Goal: Task Accomplishment & Management: Use online tool/utility

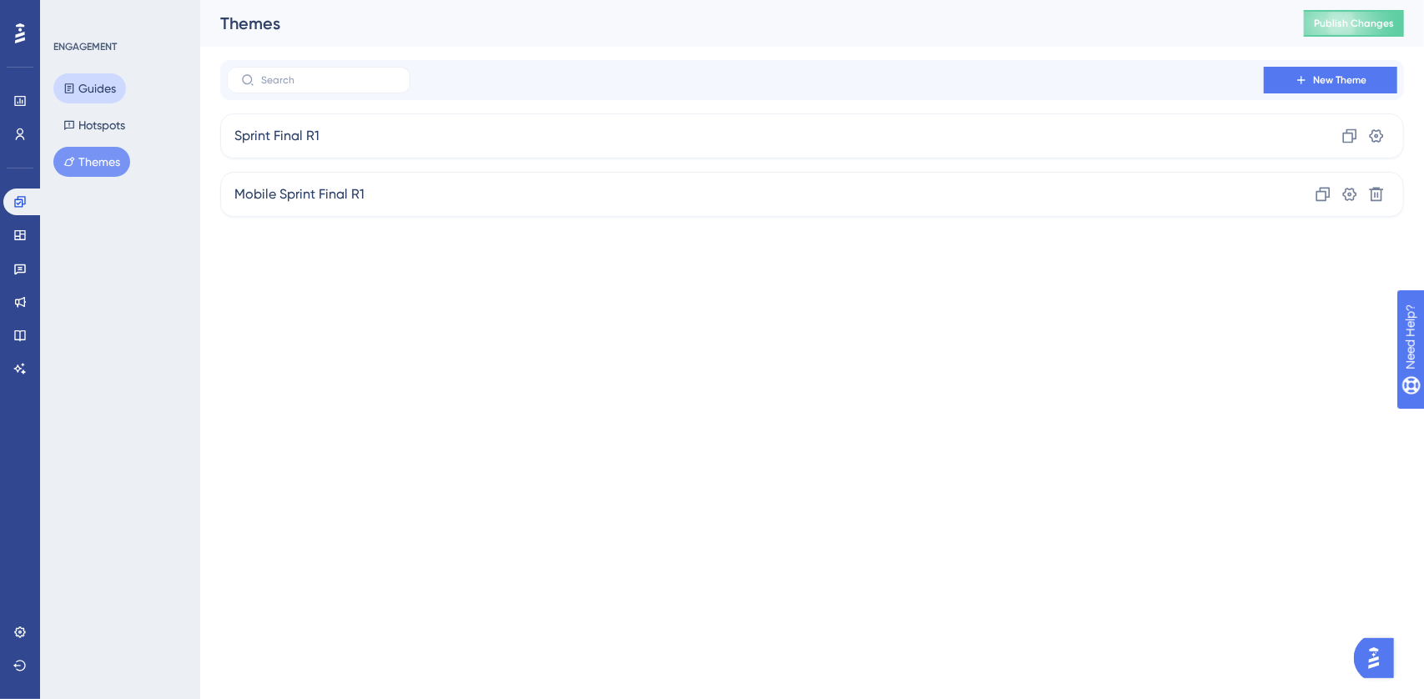
click at [100, 94] on button "Guides" at bounding box center [89, 88] width 73 height 30
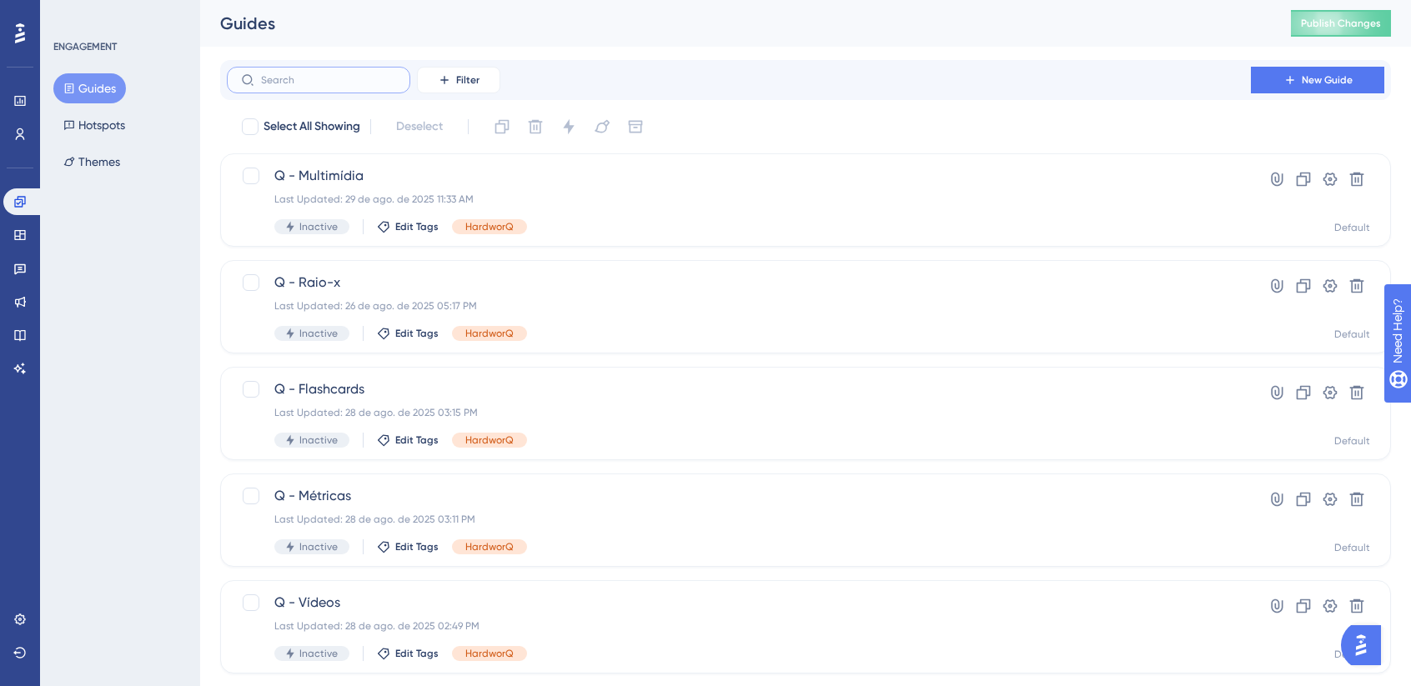
click at [310, 74] on input "text" at bounding box center [328, 80] width 135 height 12
click at [468, 83] on span "Filter" at bounding box center [467, 79] width 23 height 13
click at [481, 129] on div "Tags Tags" at bounding box center [475, 127] width 68 height 33
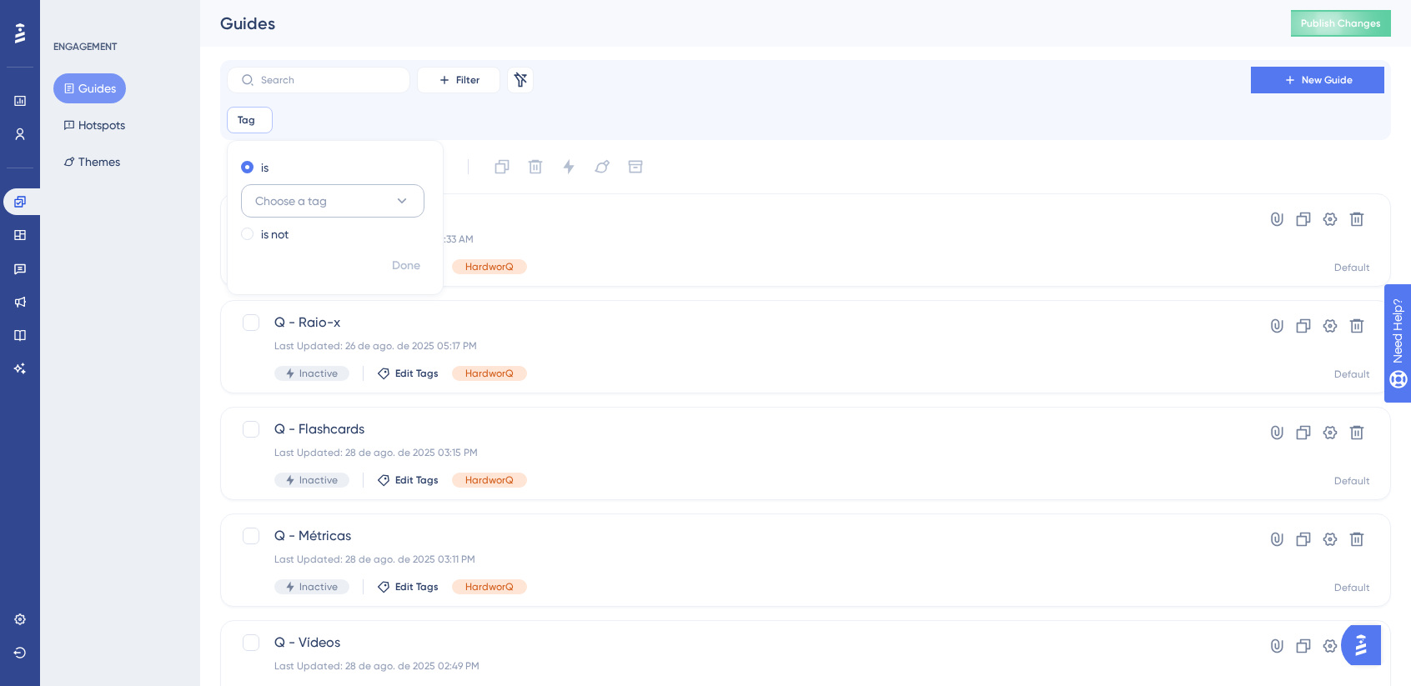
click at [297, 199] on span "Choose a tag" at bounding box center [291, 201] width 72 height 20
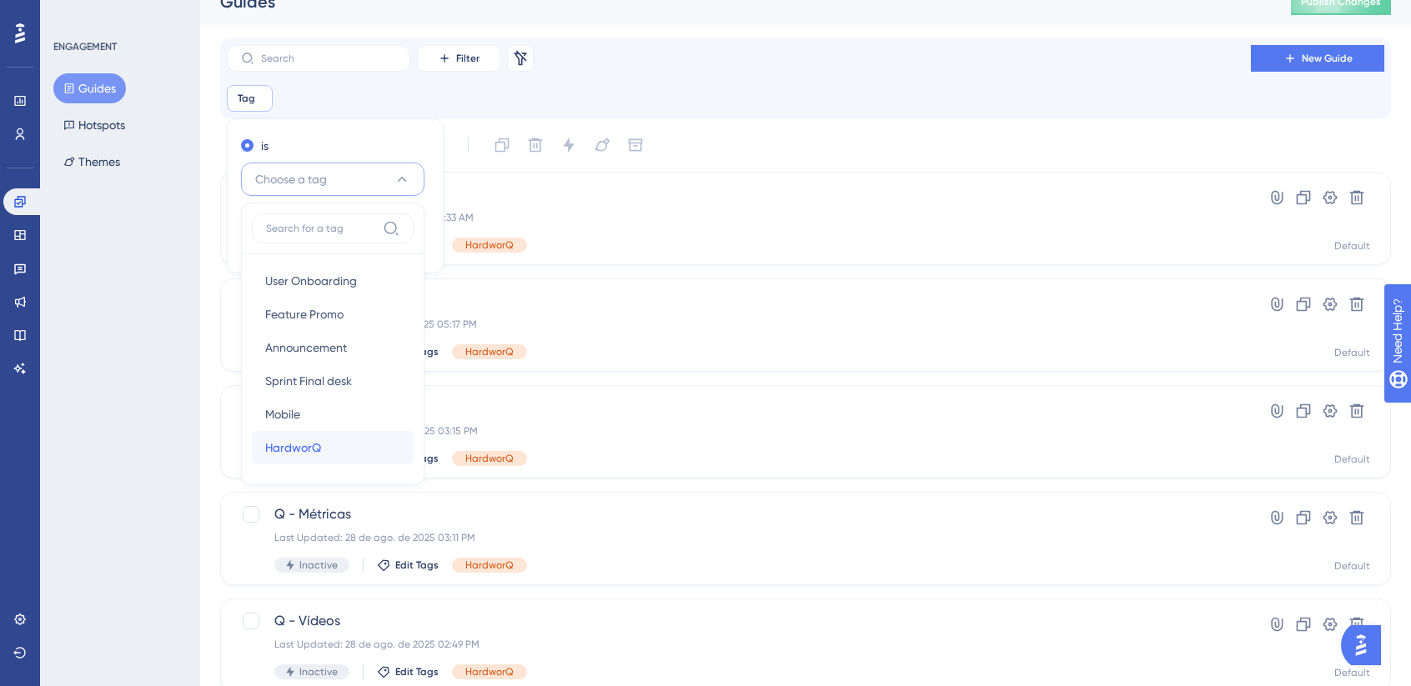
click at [314, 438] on span "HardworQ" at bounding box center [293, 448] width 56 height 20
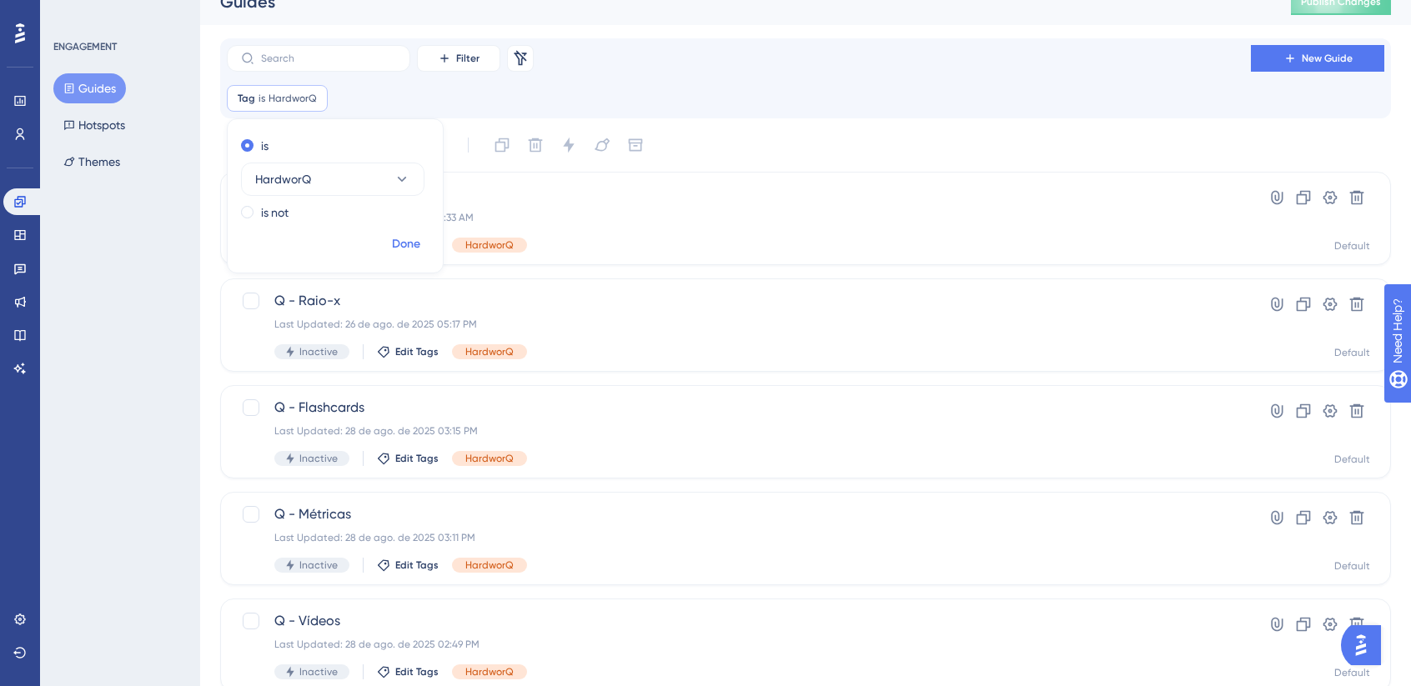
click at [389, 249] on button "Done" at bounding box center [406, 244] width 47 height 30
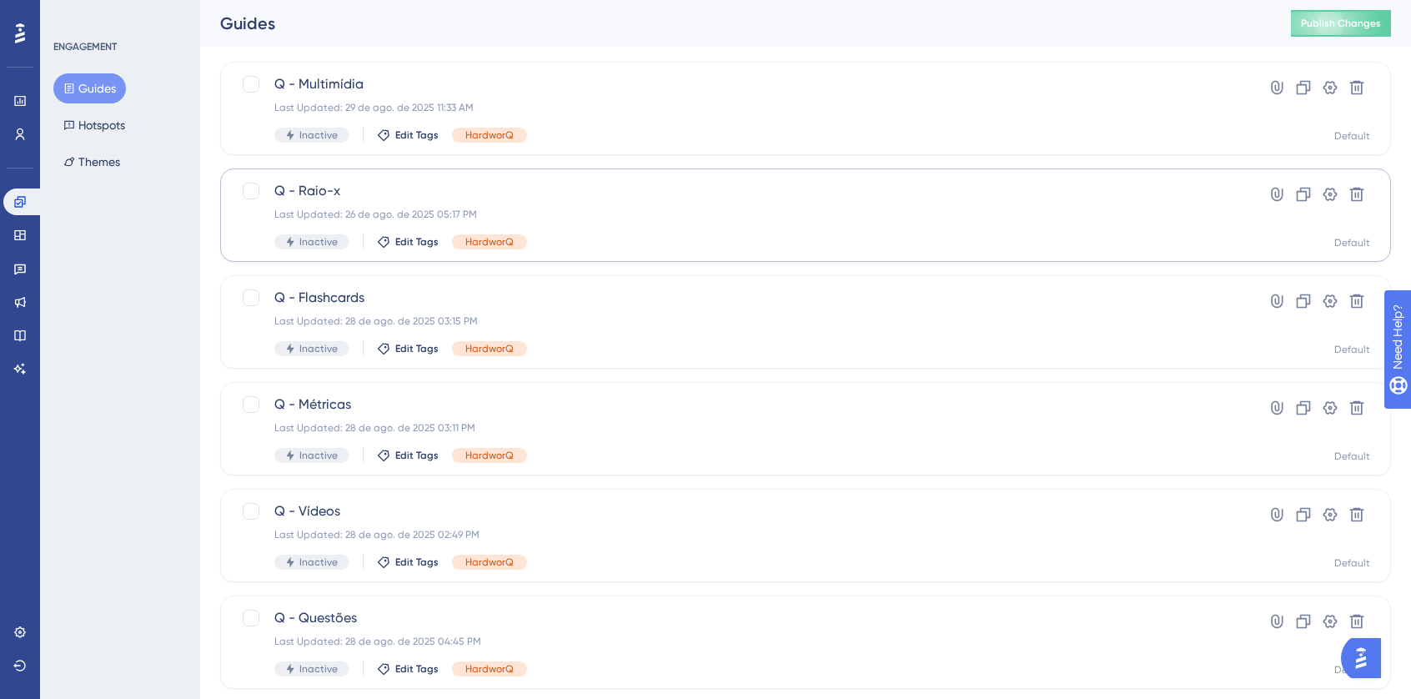
scroll to position [133, 0]
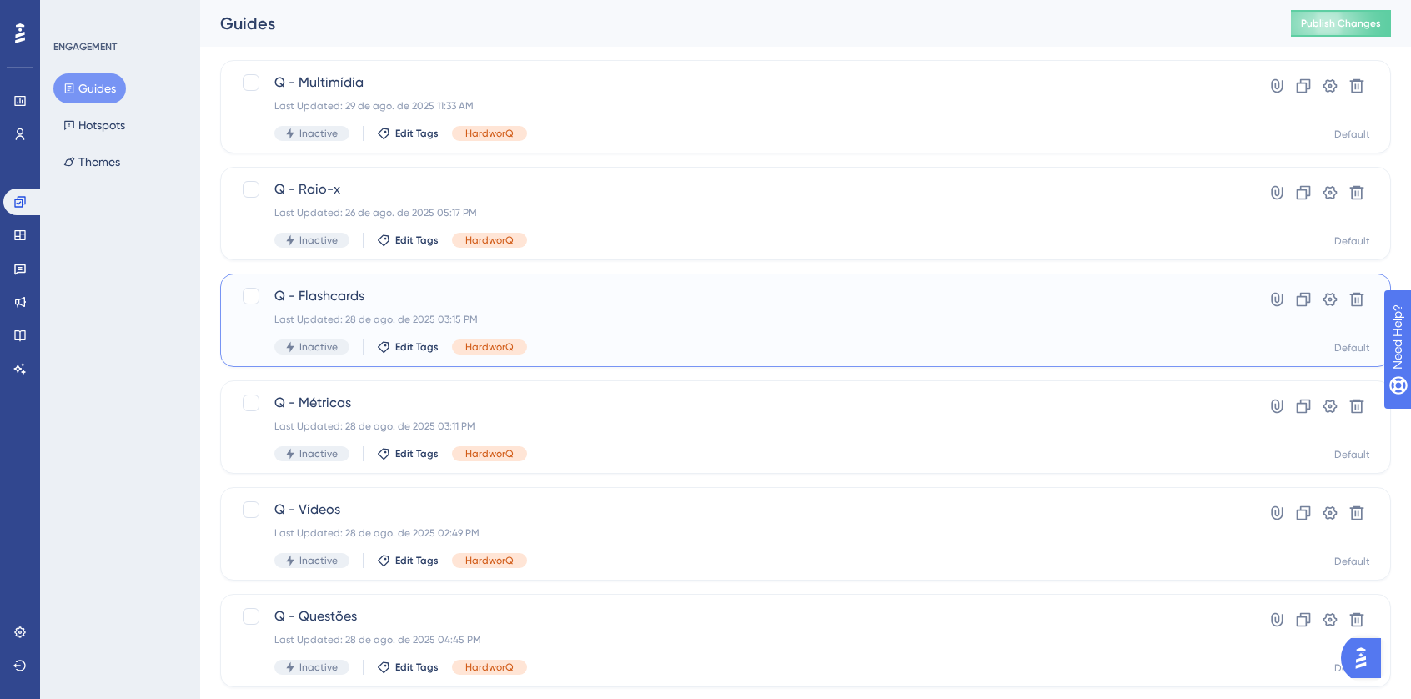
click at [1016, 316] on div "Last Updated: 28 de ago. de 2025 03:15 PM" at bounding box center [738, 319] width 929 height 13
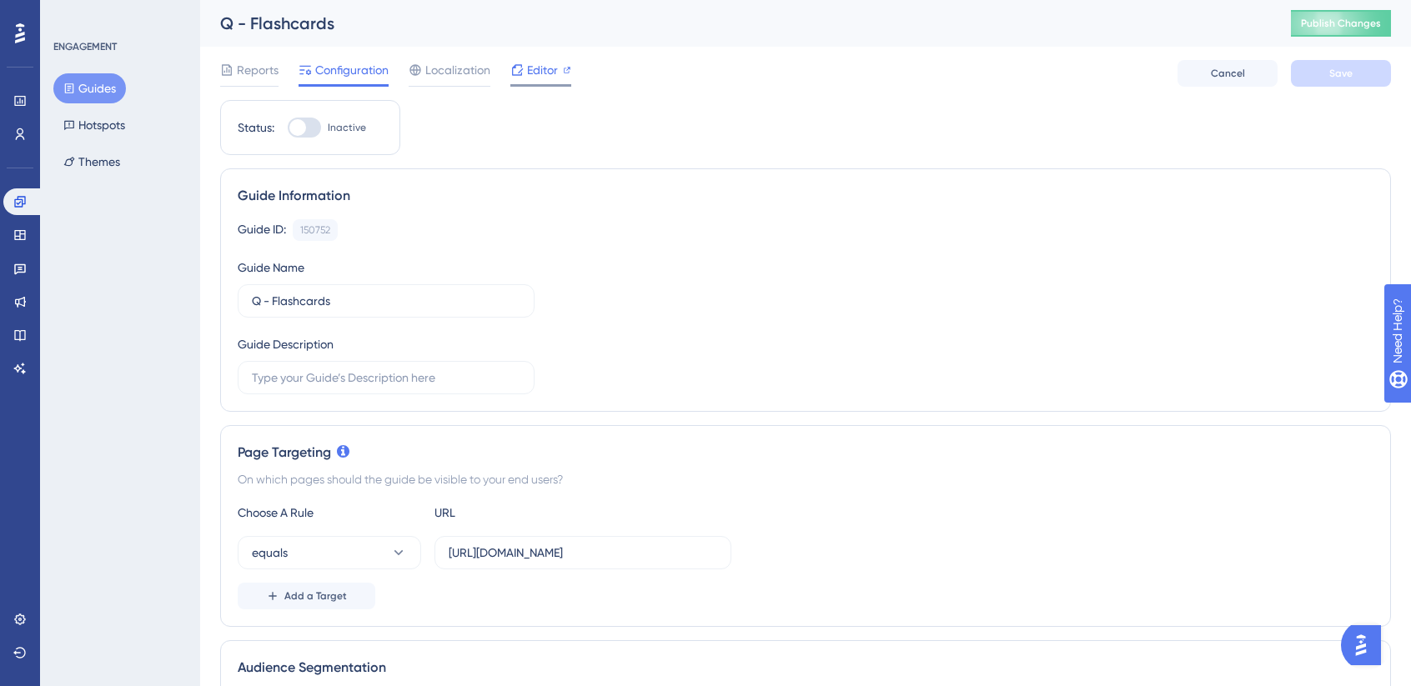
click at [555, 70] on span "Editor" at bounding box center [542, 70] width 31 height 20
click at [259, 62] on span "Reports" at bounding box center [258, 70] width 42 height 20
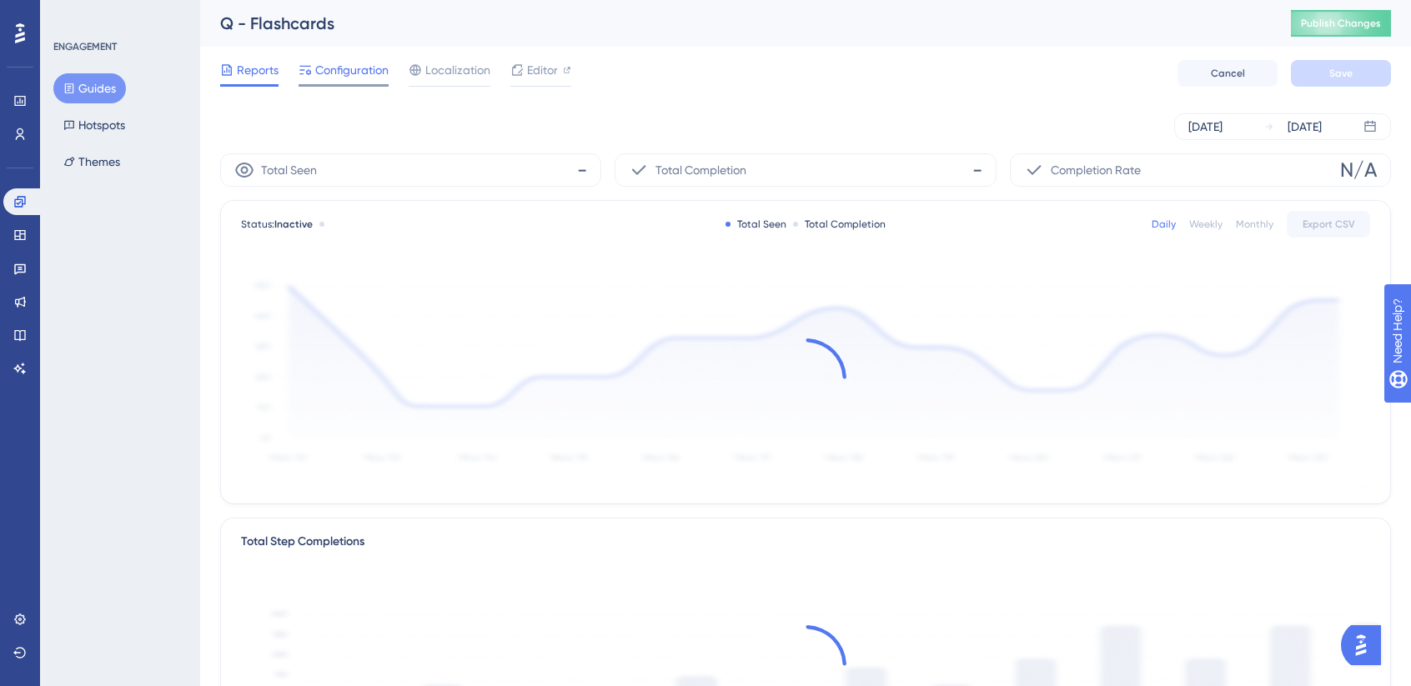
click at [344, 68] on span "Configuration" at bounding box center [351, 70] width 73 height 20
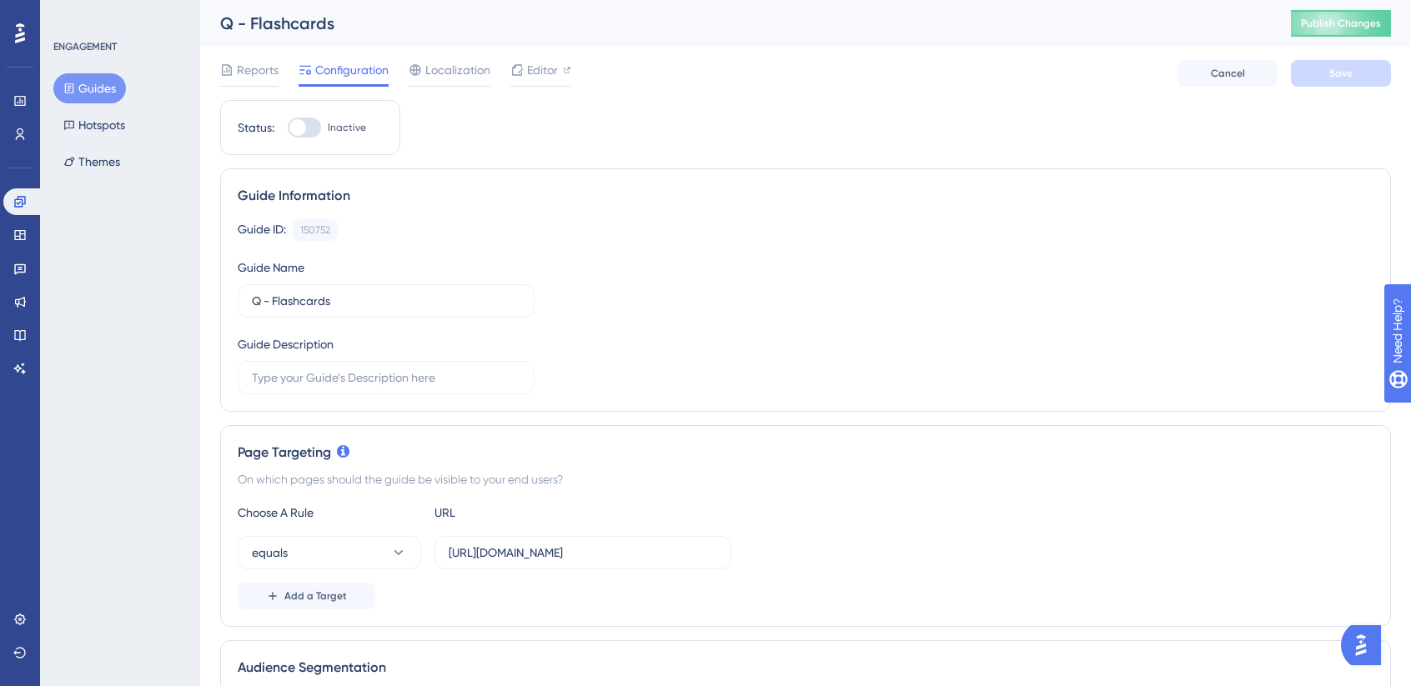
click at [83, 86] on button "Guides" at bounding box center [89, 88] width 73 height 30
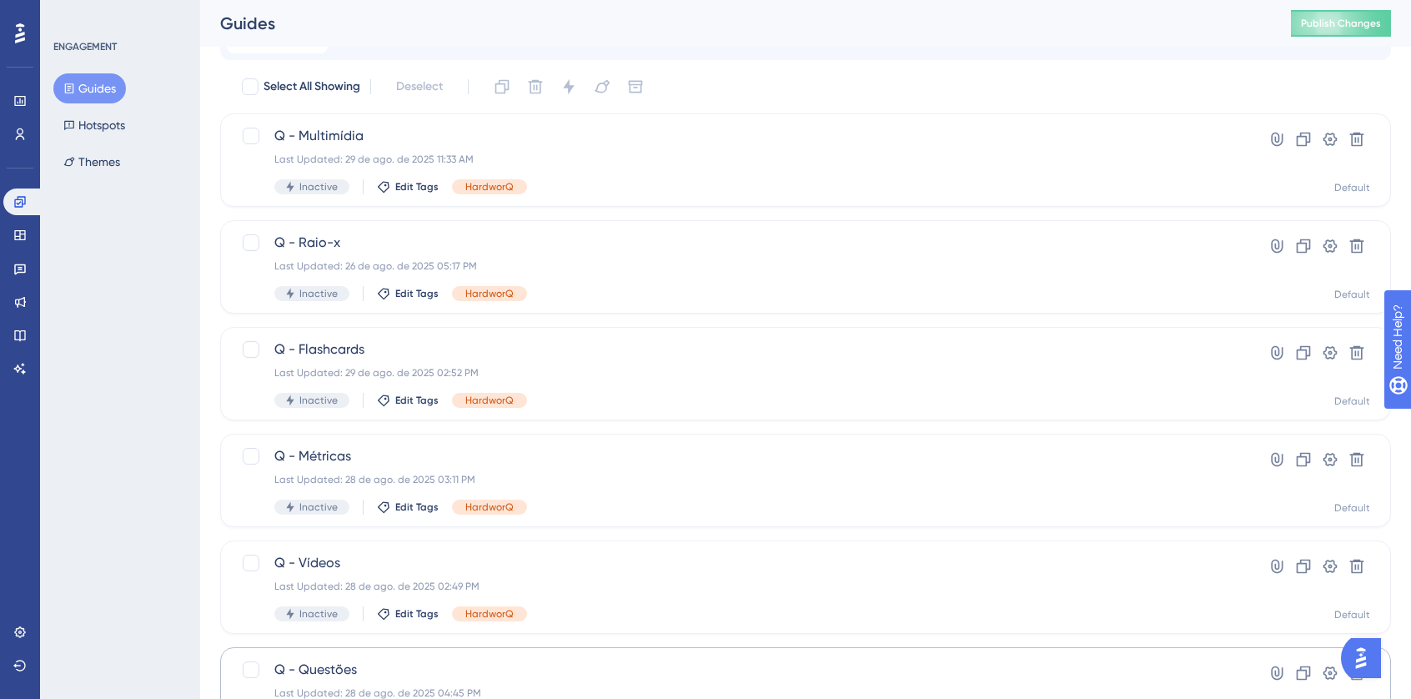
scroll to position [59, 0]
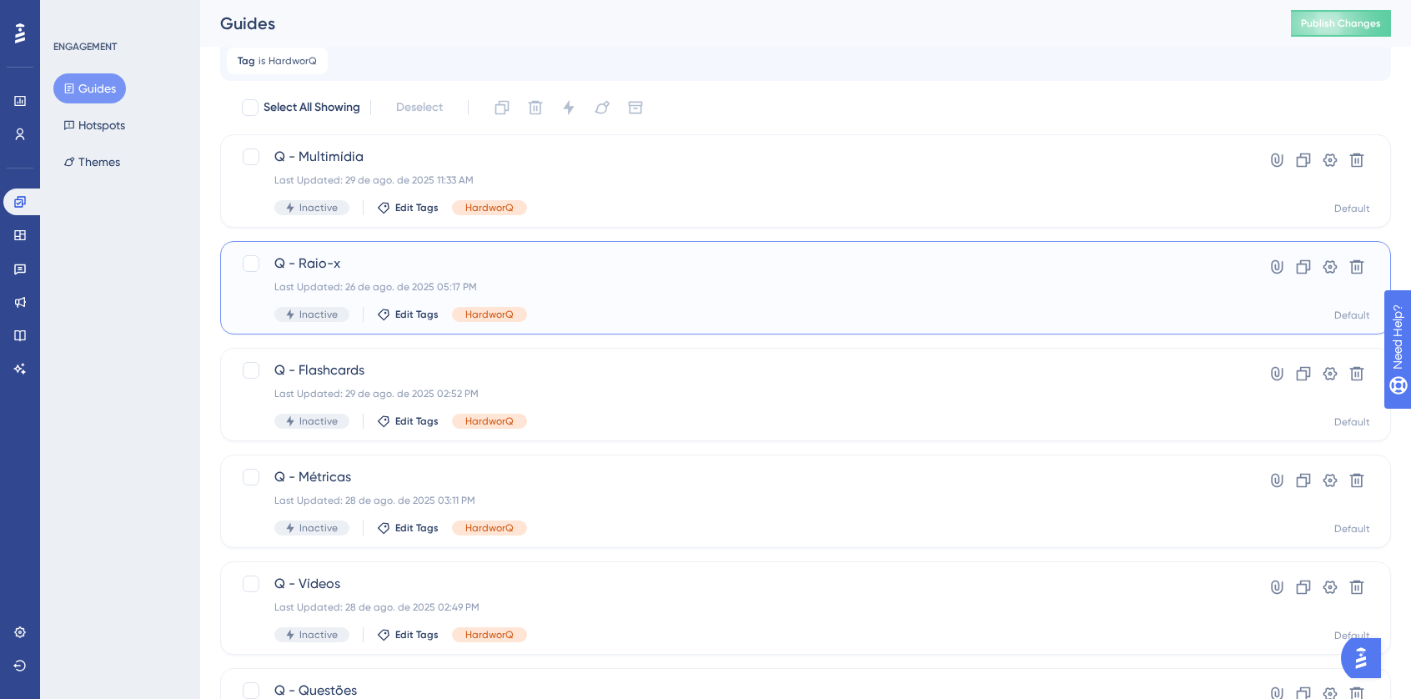
click at [552, 256] on span "Q - Raio-x" at bounding box center [738, 264] width 929 height 20
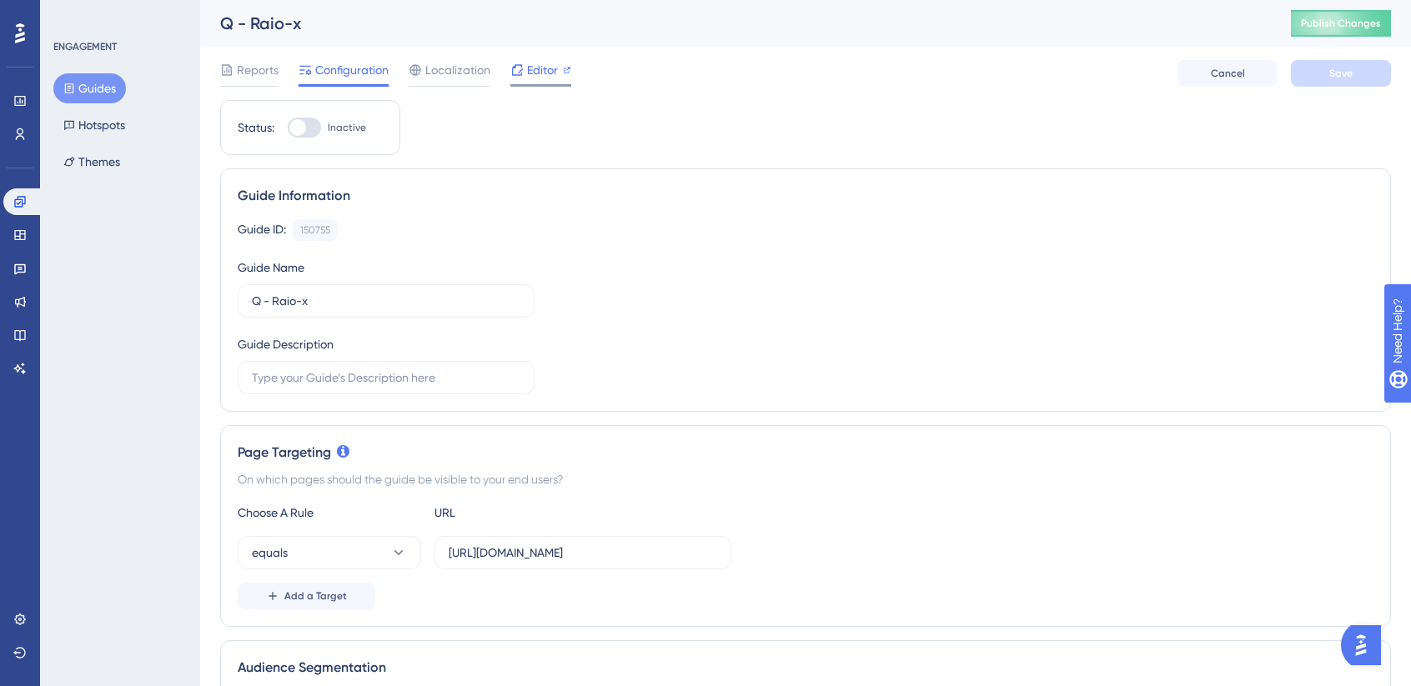
click at [552, 64] on span "Editor" at bounding box center [542, 70] width 31 height 20
click at [527, 73] on span "Editor" at bounding box center [542, 70] width 31 height 20
click at [105, 88] on button "Guides" at bounding box center [89, 88] width 73 height 30
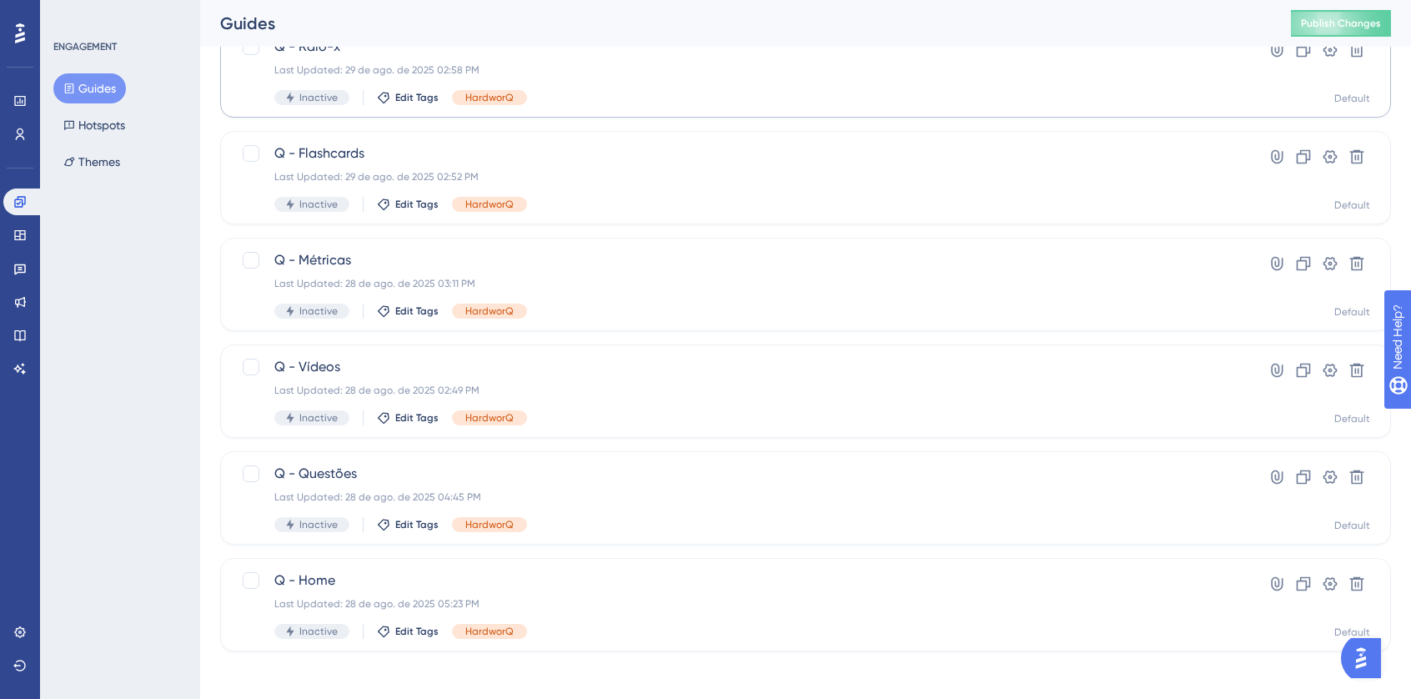
scroll to position [278, 0]
click at [656, 264] on span "Q - Métricas" at bounding box center [738, 259] width 929 height 20
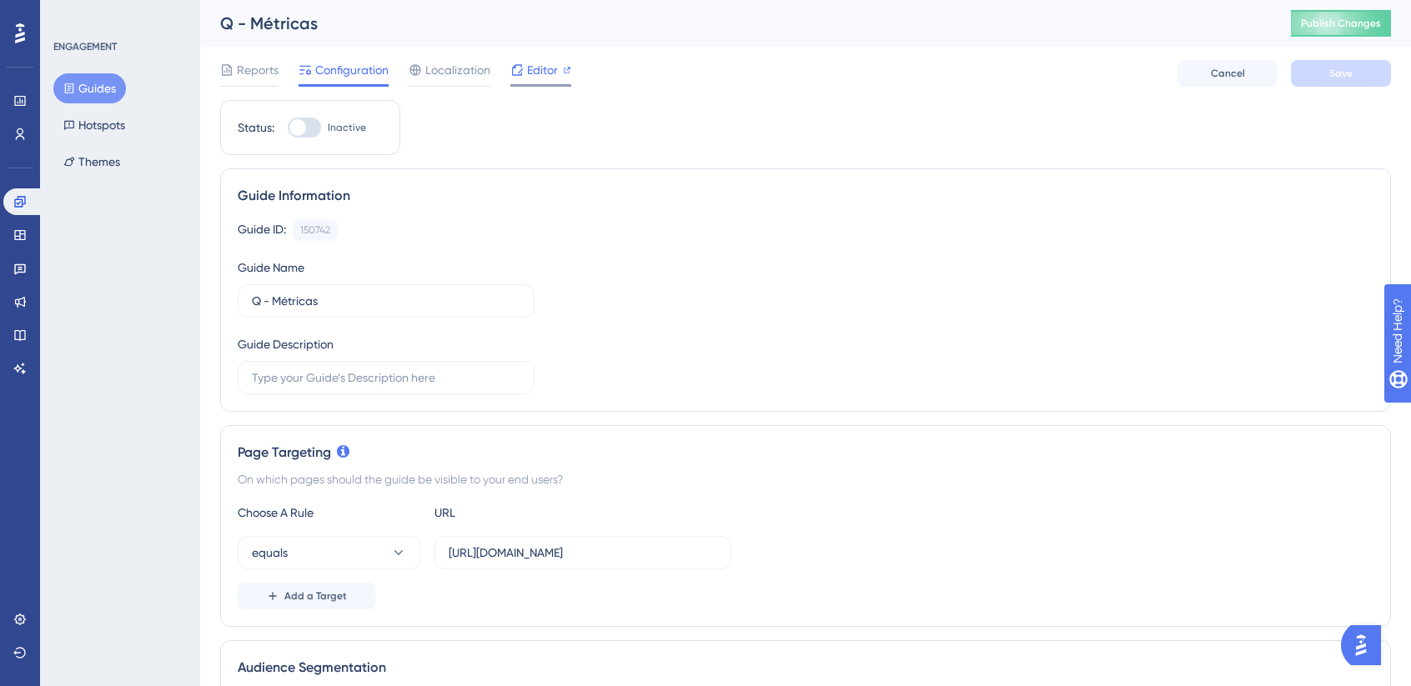
click at [530, 72] on span "Editor" at bounding box center [542, 70] width 31 height 20
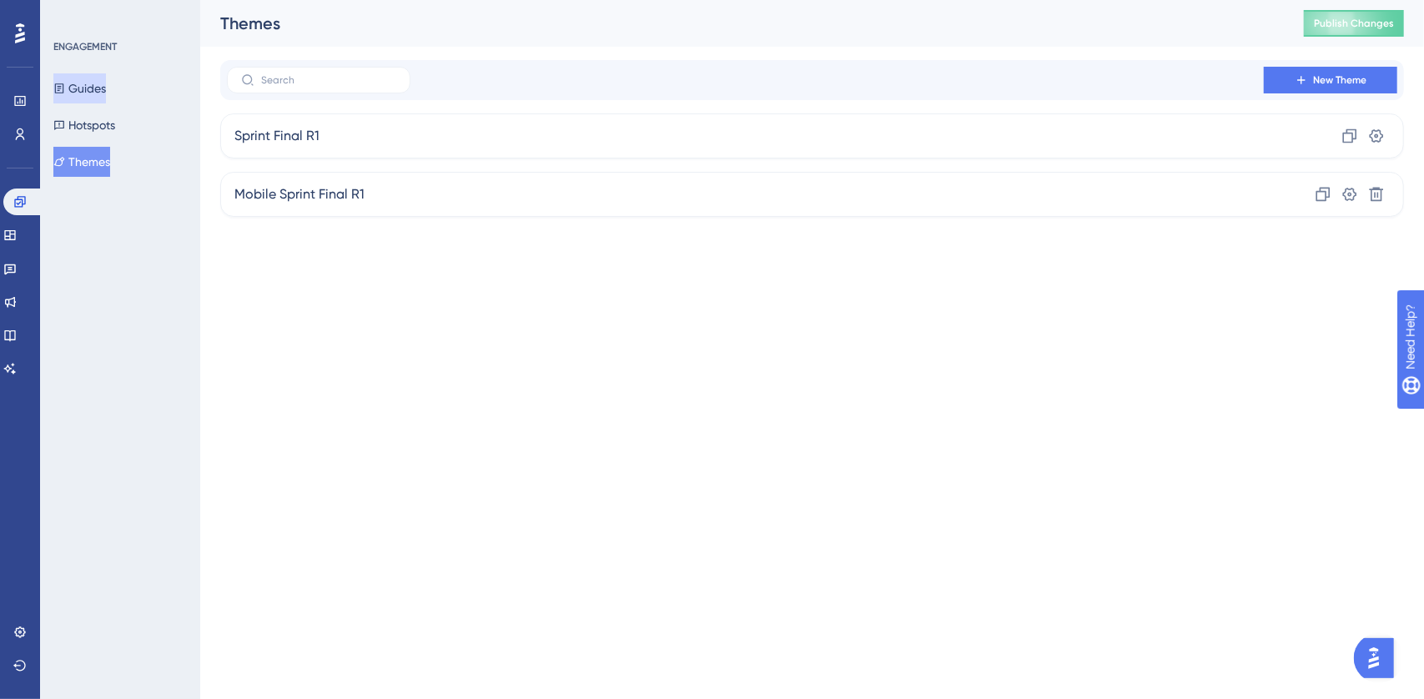
click at [87, 86] on button "Guides" at bounding box center [79, 88] width 53 height 30
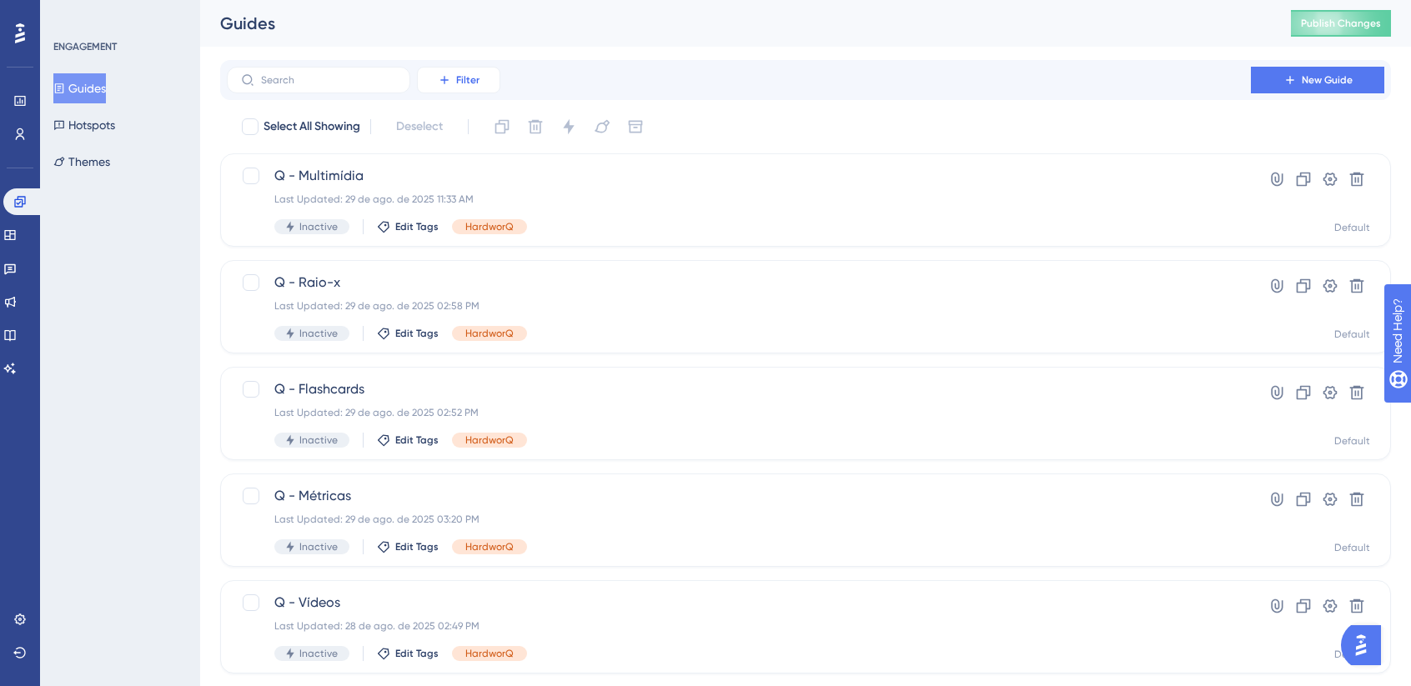
click at [455, 76] on button "Filter" at bounding box center [458, 80] width 83 height 27
click at [472, 131] on div "Tags Tags" at bounding box center [475, 127] width 68 height 33
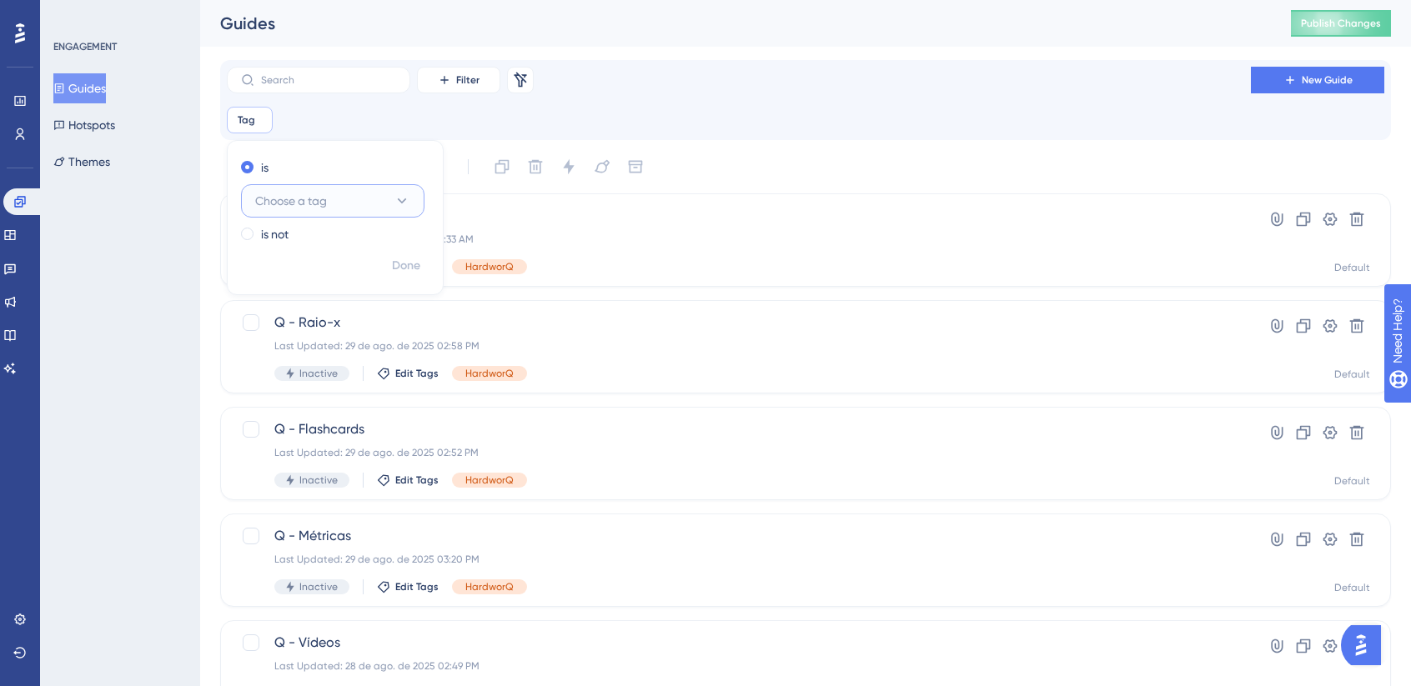
click at [319, 193] on span "Choose a tag" at bounding box center [291, 201] width 72 height 20
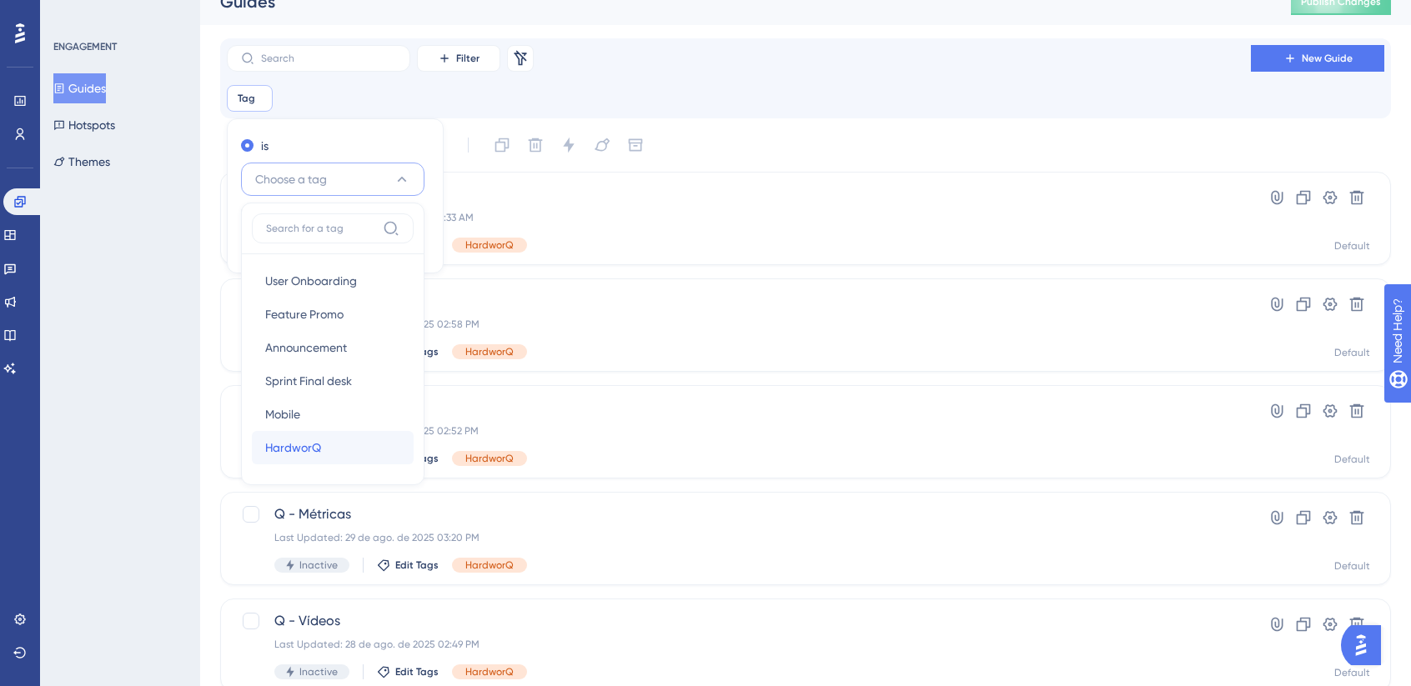
click at [324, 441] on div "HardworQ HardworQ" at bounding box center [332, 447] width 135 height 33
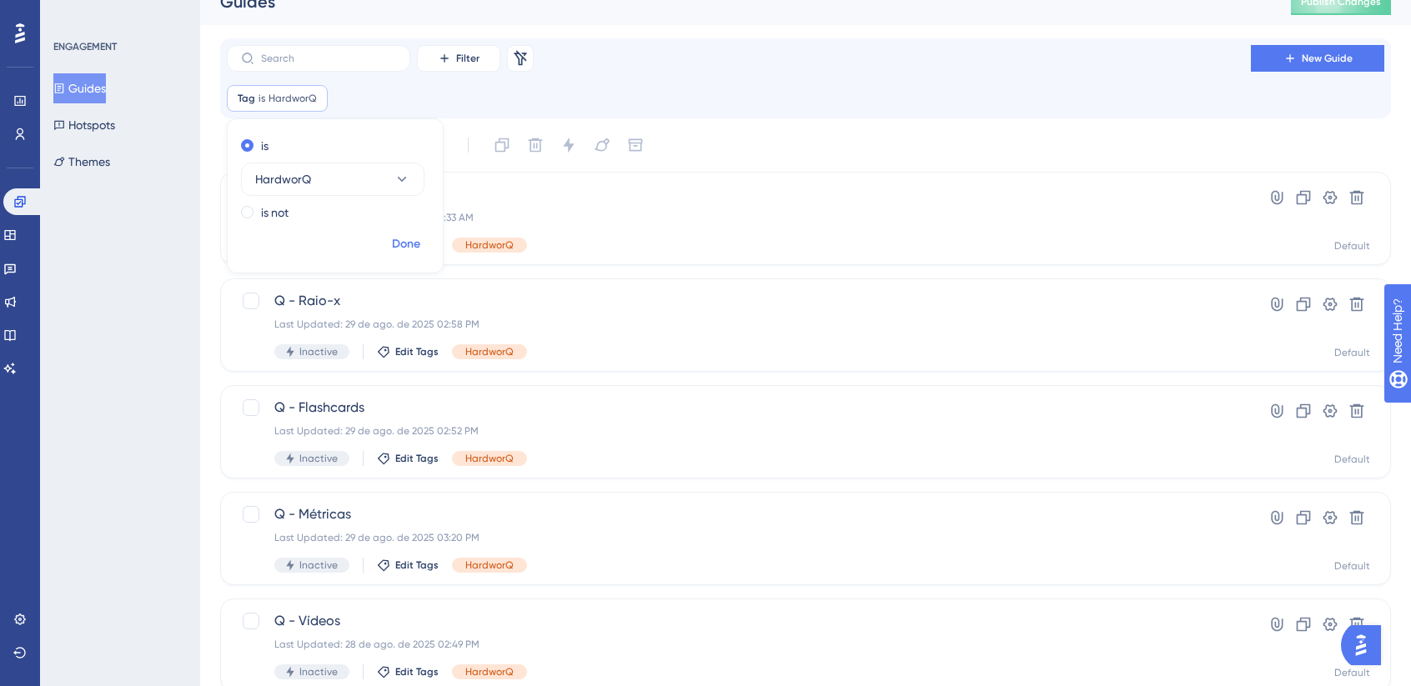
click at [402, 246] on span "Done" at bounding box center [406, 244] width 28 height 20
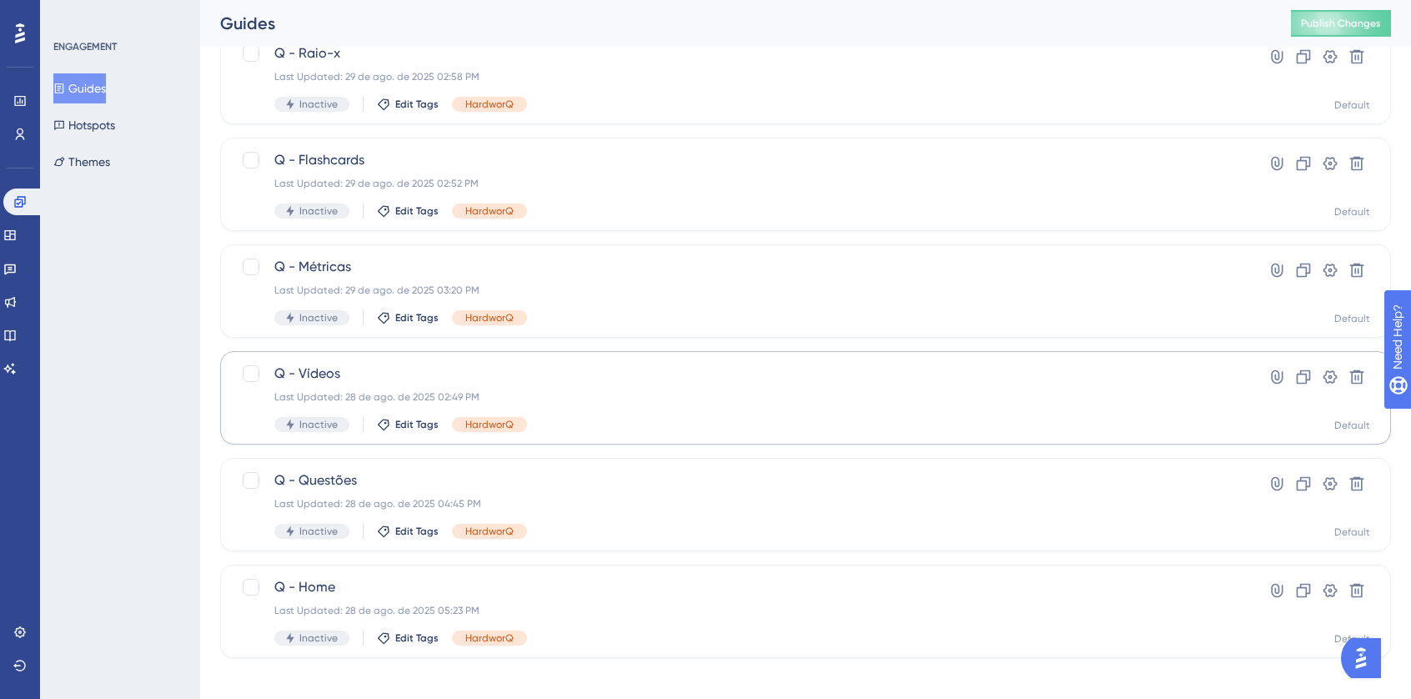
scroll to position [282, 0]
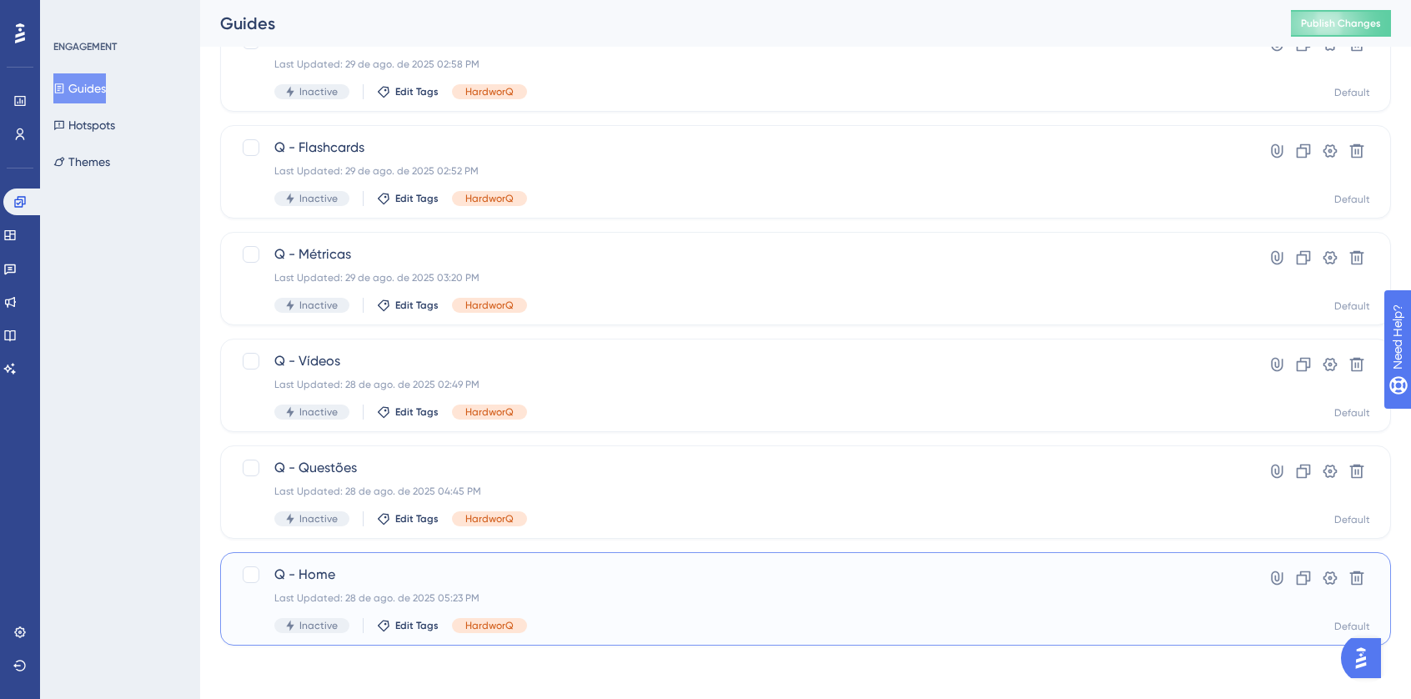
click at [614, 585] on div "Q - Home Last Updated: [DATE] 05:23 PM Inactive Edit Tags HardworQ" at bounding box center [738, 599] width 929 height 68
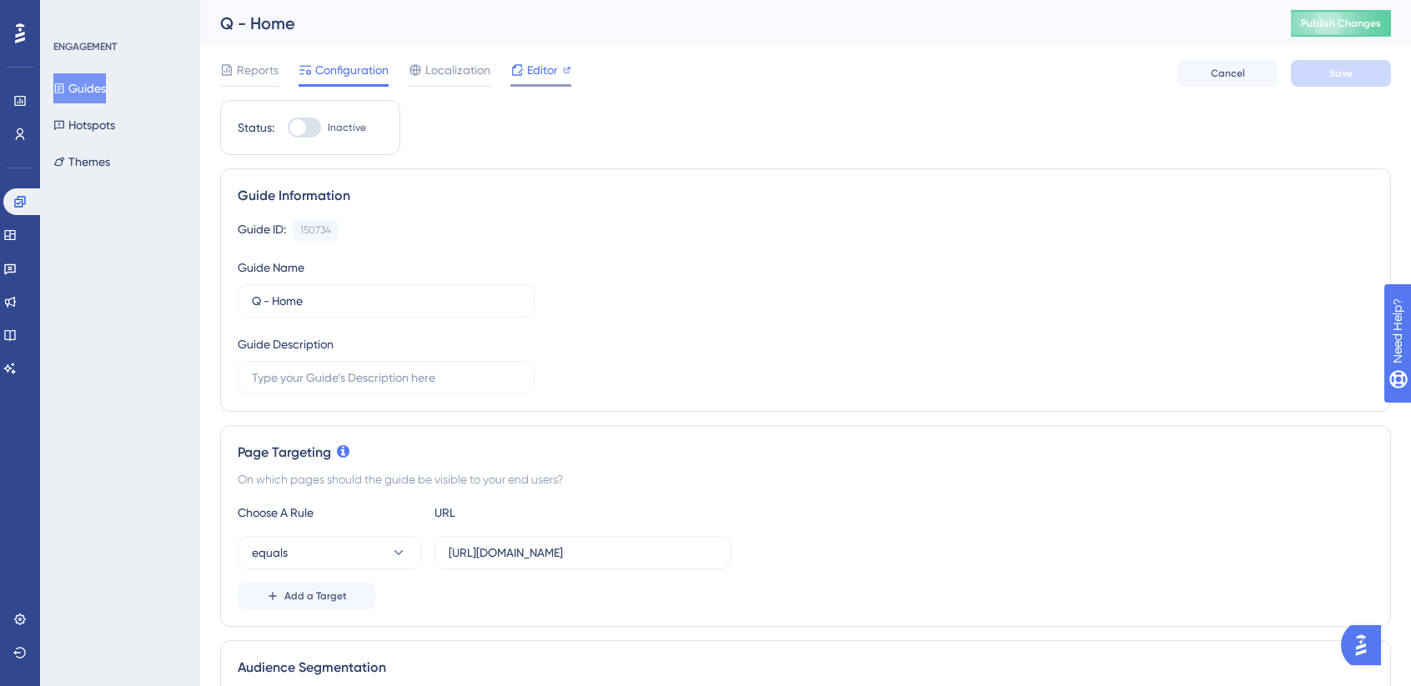
click at [525, 68] on div "Editor" at bounding box center [540, 70] width 61 height 20
